Goal: Information Seeking & Learning: Understand process/instructions

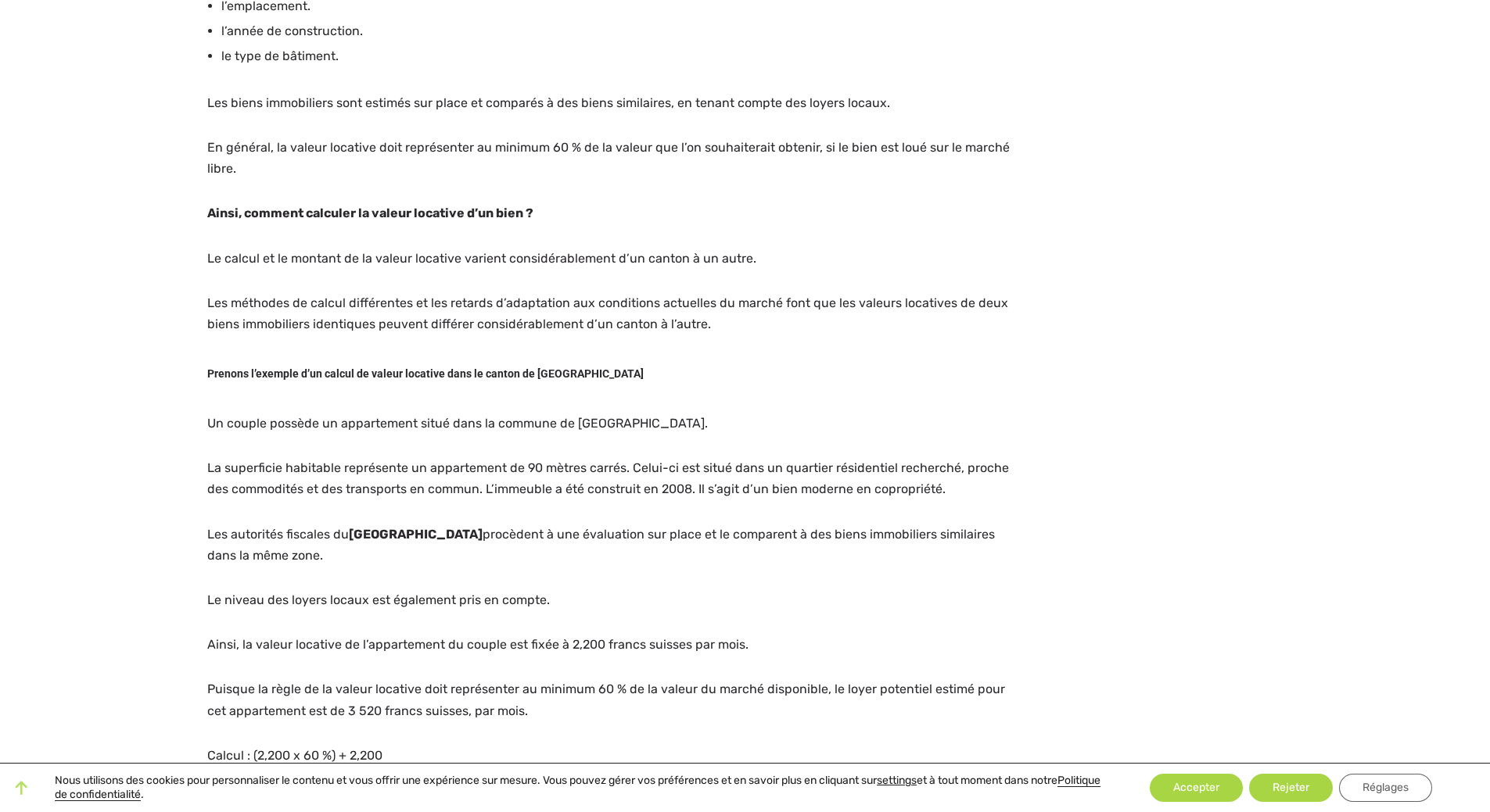
scroll to position [391, 0]
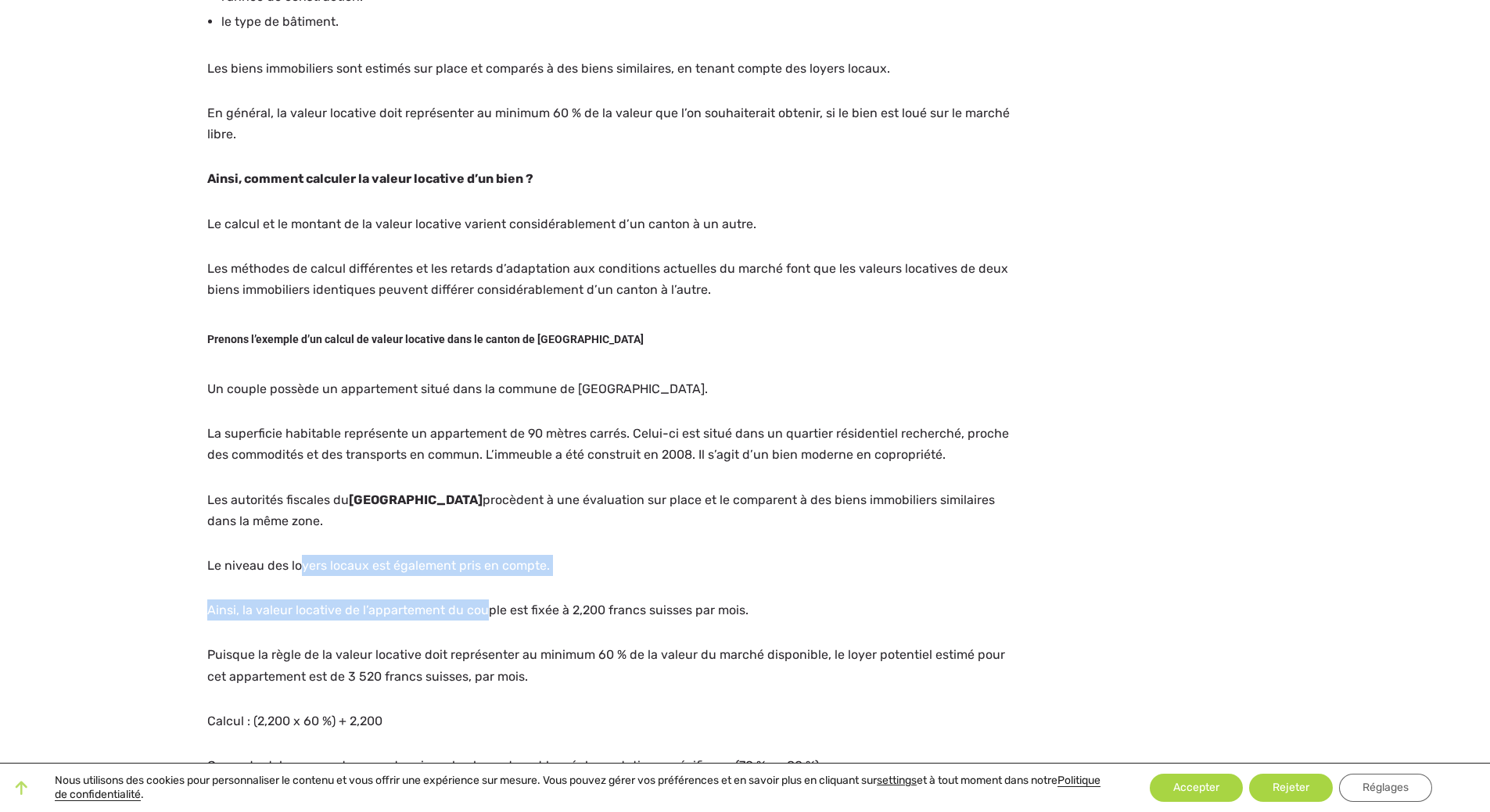
drag, startPoint x: 307, startPoint y: 574, endPoint x: 480, endPoint y: 582, distance: 173.2
click at [480, 582] on div "La valeur locative est établie par les autorités fiscales cantonales compétente…" at bounding box center [608, 410] width 802 height 1132
click at [371, 624] on div "La valeur locative est établie par les autorités fiscales cantonales compétente…" at bounding box center [608, 410] width 802 height 1132
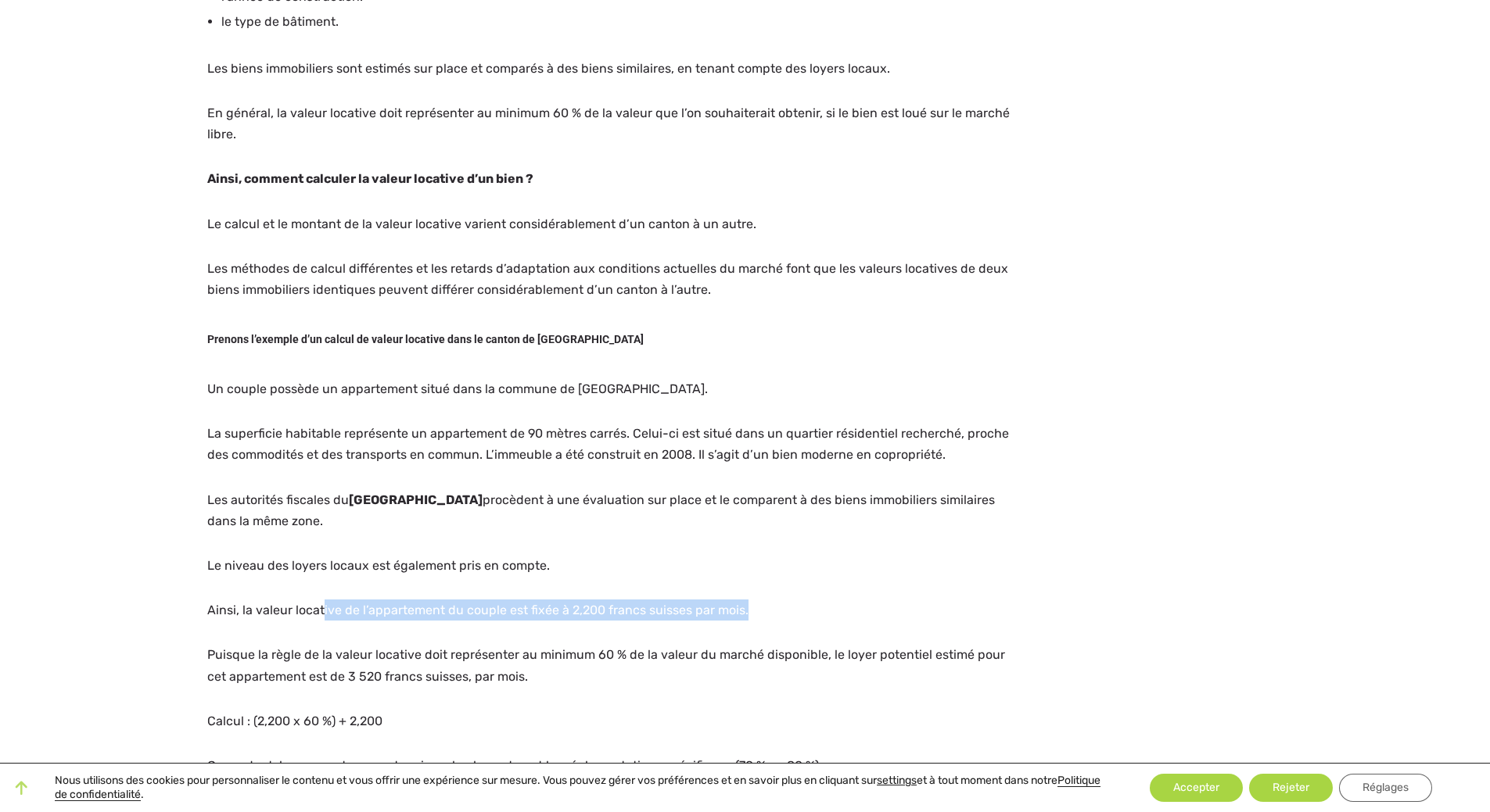
drag, startPoint x: 320, startPoint y: 616, endPoint x: 766, endPoint y: 616, distance: 446.0
click at [766, 616] on p "Ainsi, la valeur locative de l’appartement du couple est fixée à 2,200 francs s…" at bounding box center [608, 611] width 802 height 21
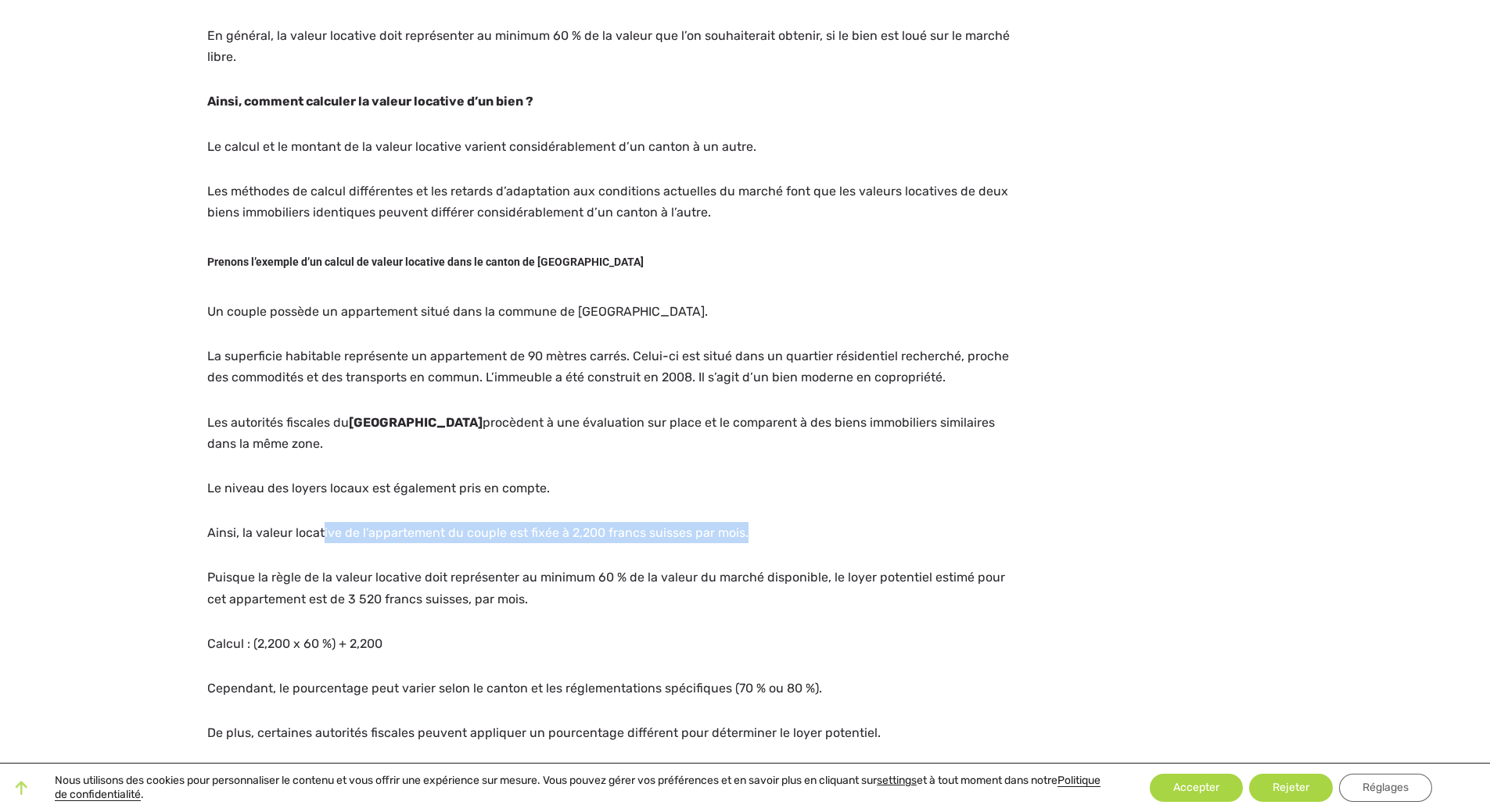
scroll to position [469, 0]
drag, startPoint x: 365, startPoint y: 582, endPoint x: 450, endPoint y: 586, distance: 85.1
click at [450, 586] on p "Puisque la règle de la valeur locative doit représenter au minimum 60 % de la v…" at bounding box center [608, 587] width 802 height 42
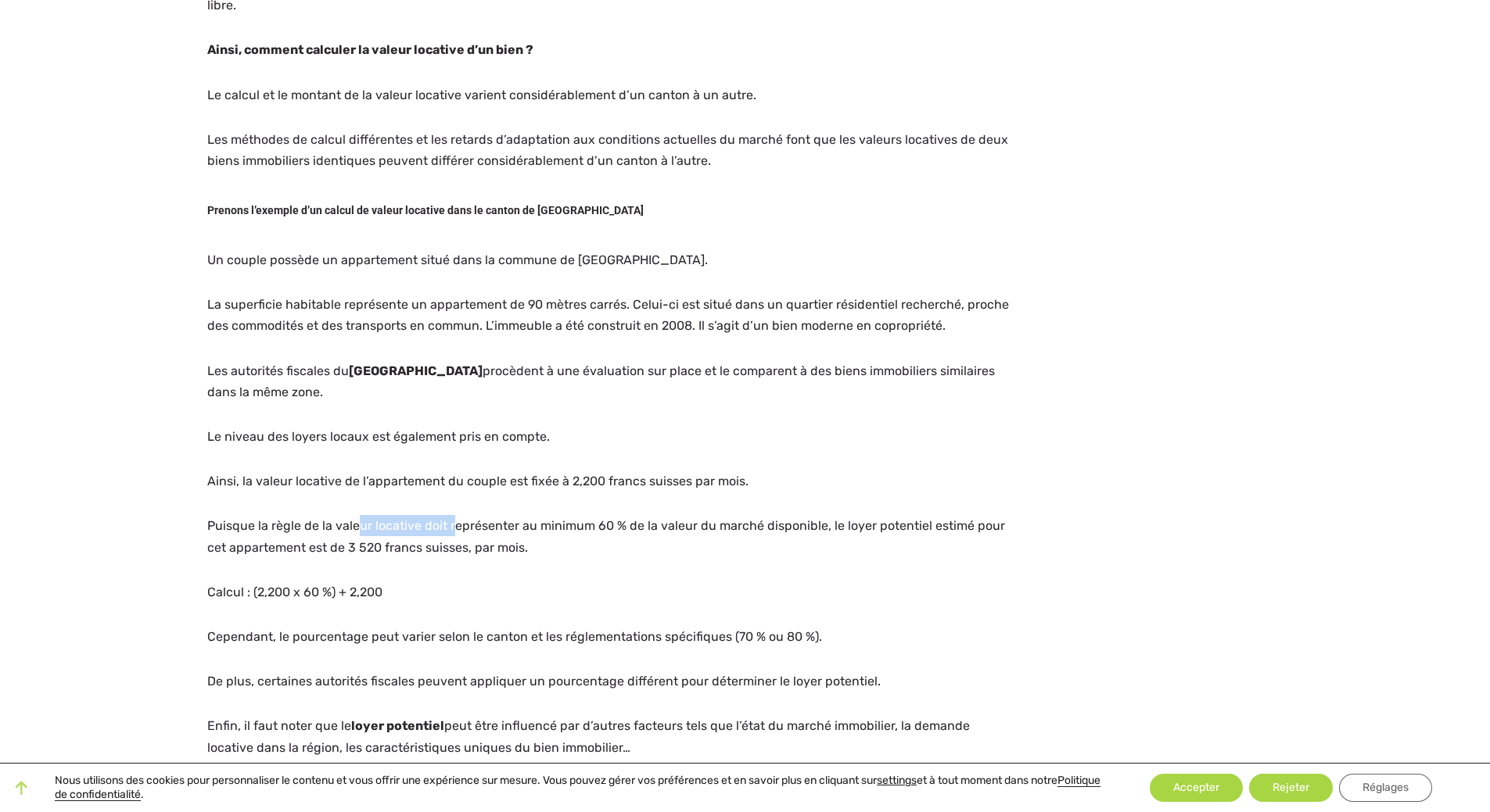
scroll to position [547, 0]
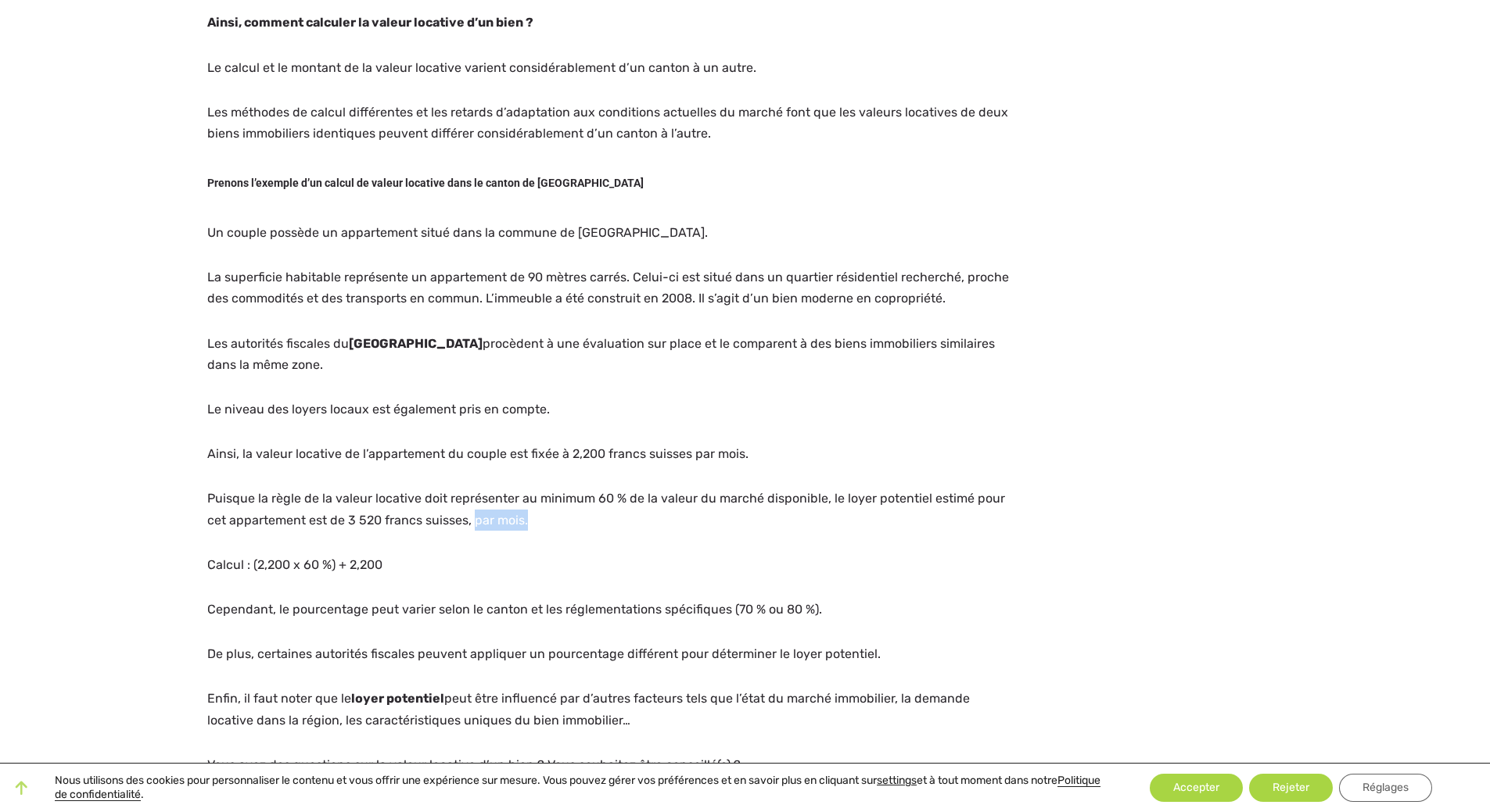
click at [546, 525] on p "Puisque la règle de la valeur locative doit représenter au minimum 60 % de la v…" at bounding box center [608, 508] width 802 height 42
drag, startPoint x: 323, startPoint y: 574, endPoint x: 267, endPoint y: 574, distance: 56.0
click at [267, 574] on p "Calcul : (2,200 x 60 %) + 2,200" at bounding box center [608, 565] width 802 height 21
drag, startPoint x: 394, startPoint y: 581, endPoint x: 283, endPoint y: 573, distance: 111.3
click at [283, 573] on div "La valeur locative est établie par les autorités fiscales cantonales compétente…" at bounding box center [608, 254] width 802 height 1132
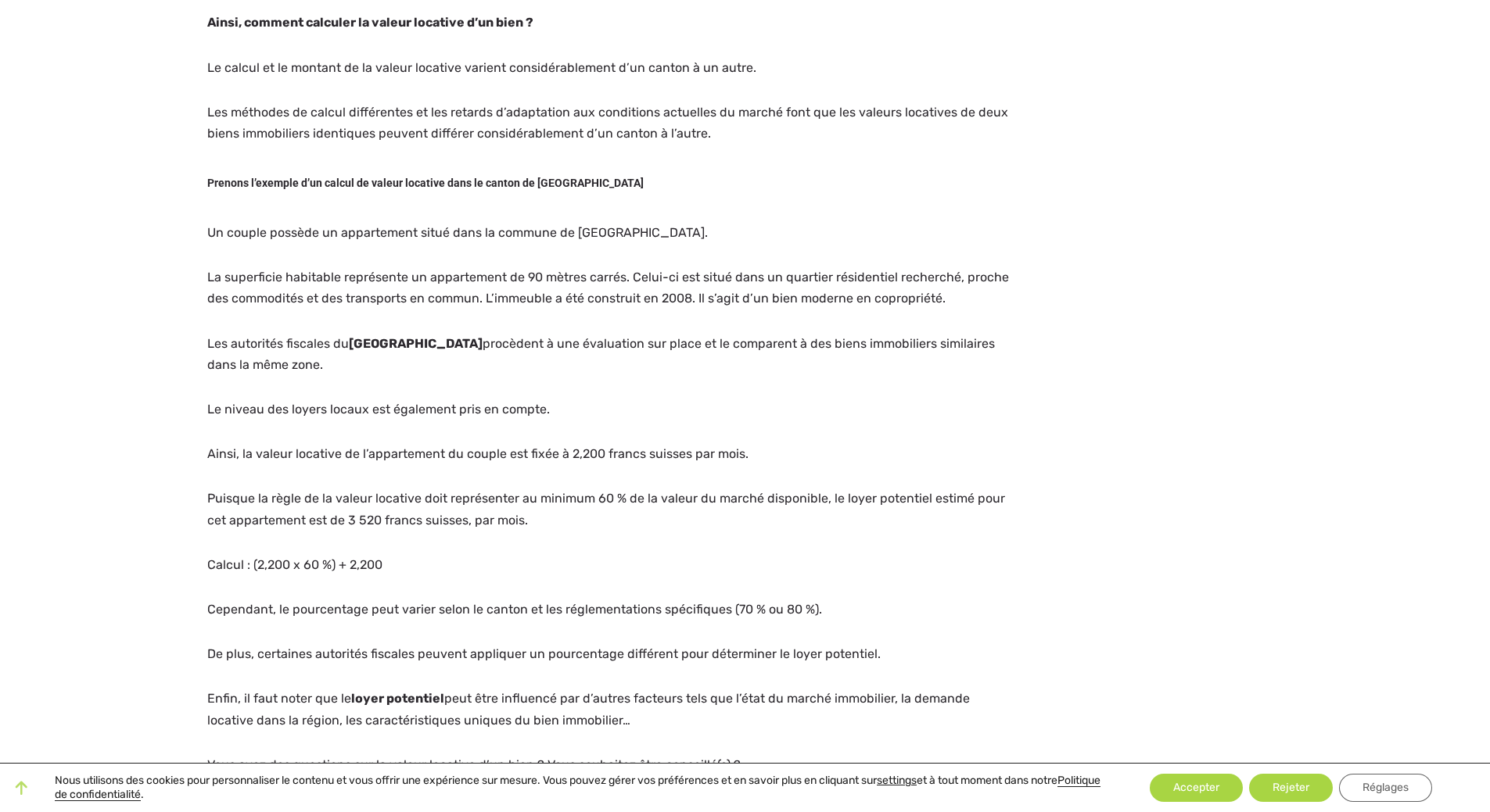
click at [424, 594] on div "La valeur locative est établie par les autorités fiscales cantonales compétente…" at bounding box center [608, 254] width 802 height 1132
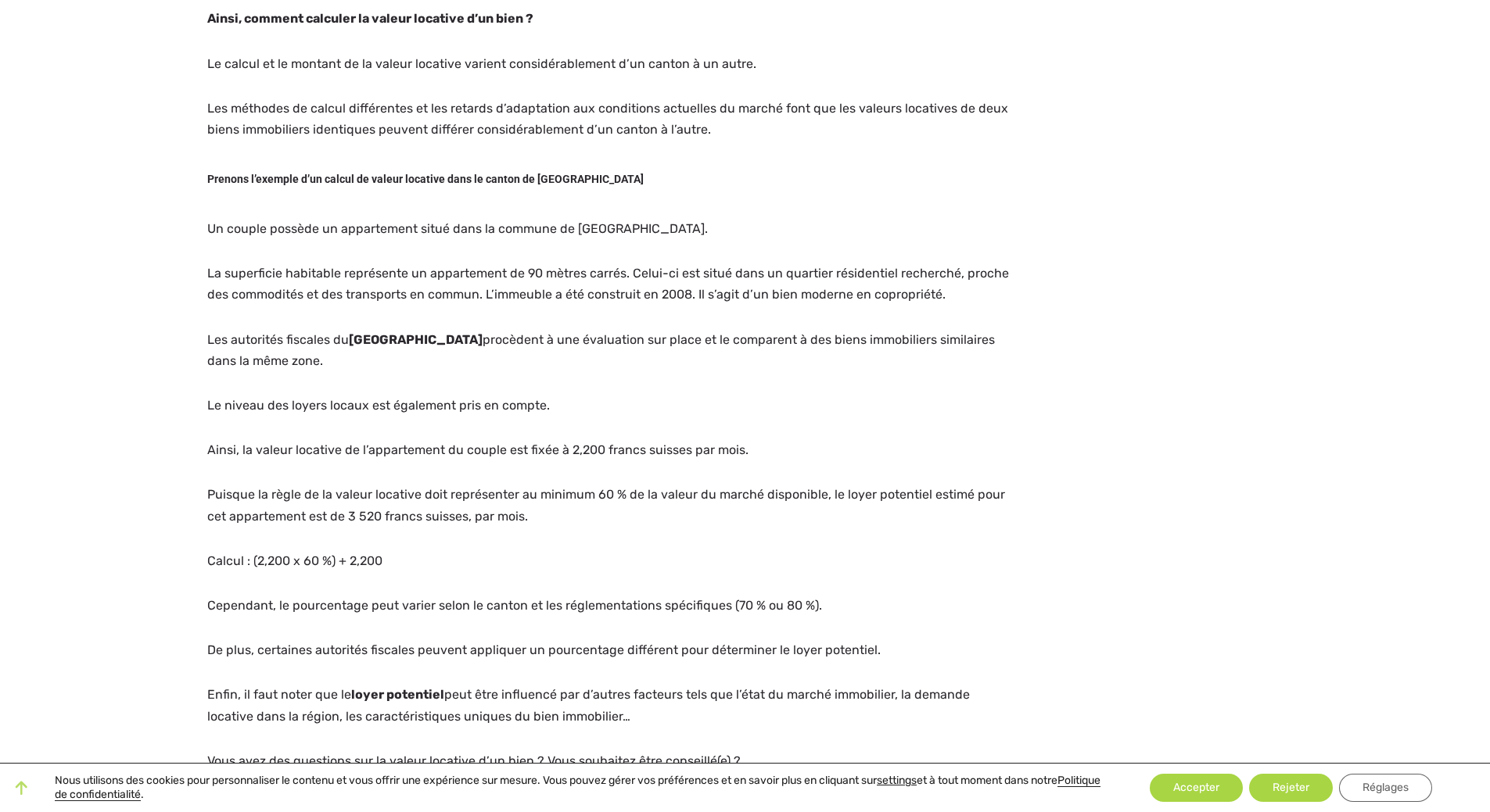
scroll to position [313, 0]
